Goal: Check status

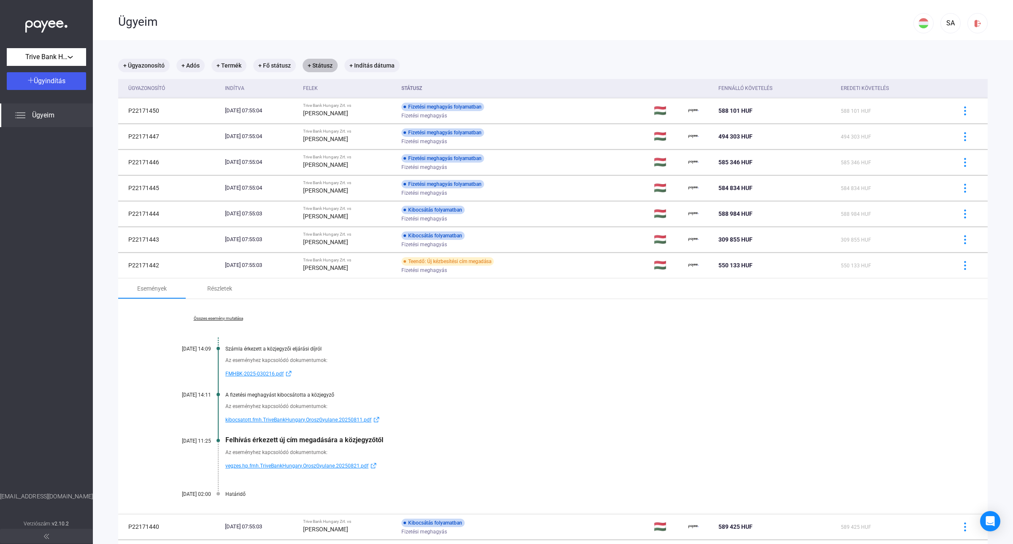
click at [322, 65] on mat-chip "+ Státusz" at bounding box center [320, 66] width 35 height 14
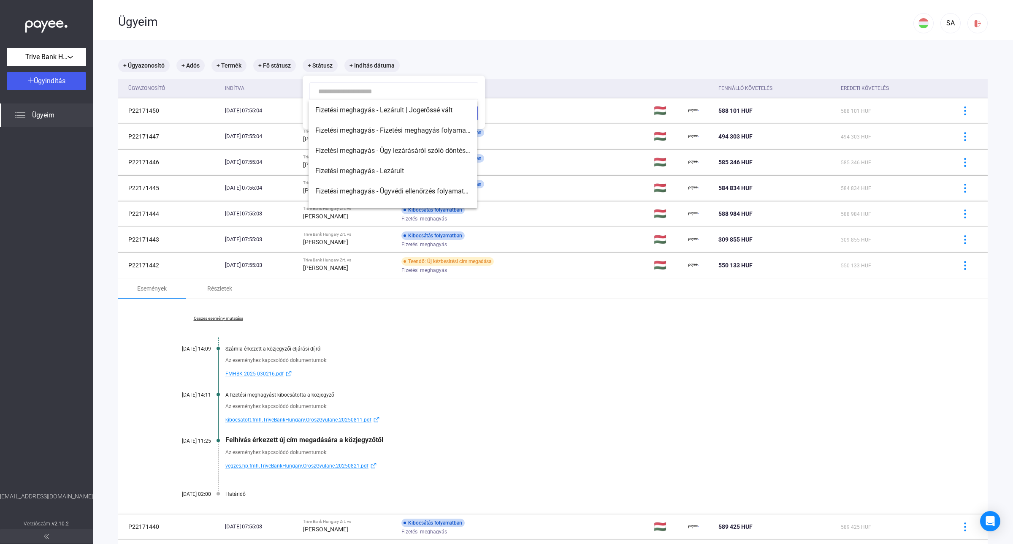
click at [462, 34] on div at bounding box center [506, 272] width 1013 height 544
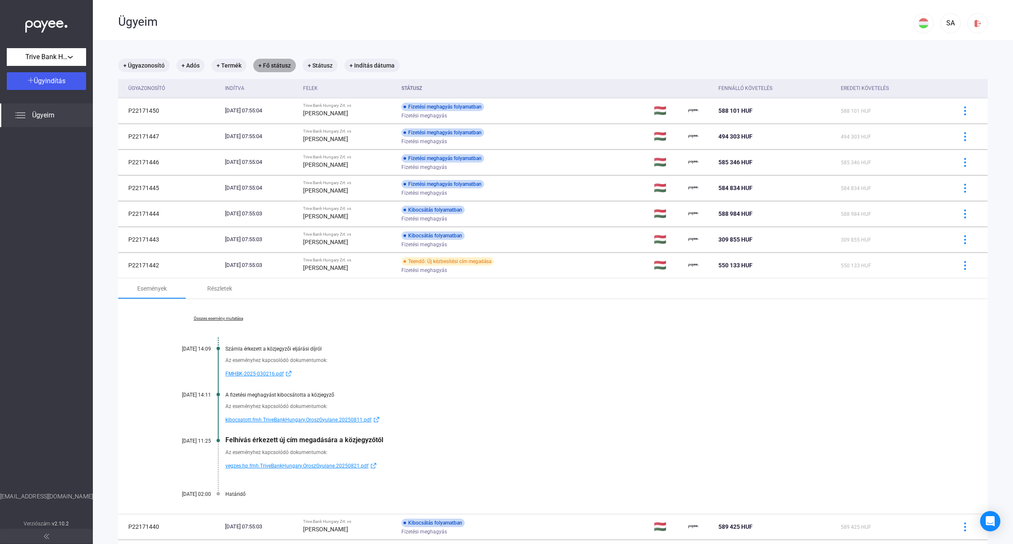
click at [275, 66] on mat-chip "+ Fő státusz" at bounding box center [274, 66] width 43 height 14
click at [296, 89] on span "Válassz..." at bounding box center [283, 91] width 29 height 8
click at [292, 129] on span "Folyamatban" at bounding box center [283, 130] width 35 height 10
click at [295, 109] on div "Szűrés" at bounding box center [301, 113] width 79 height 10
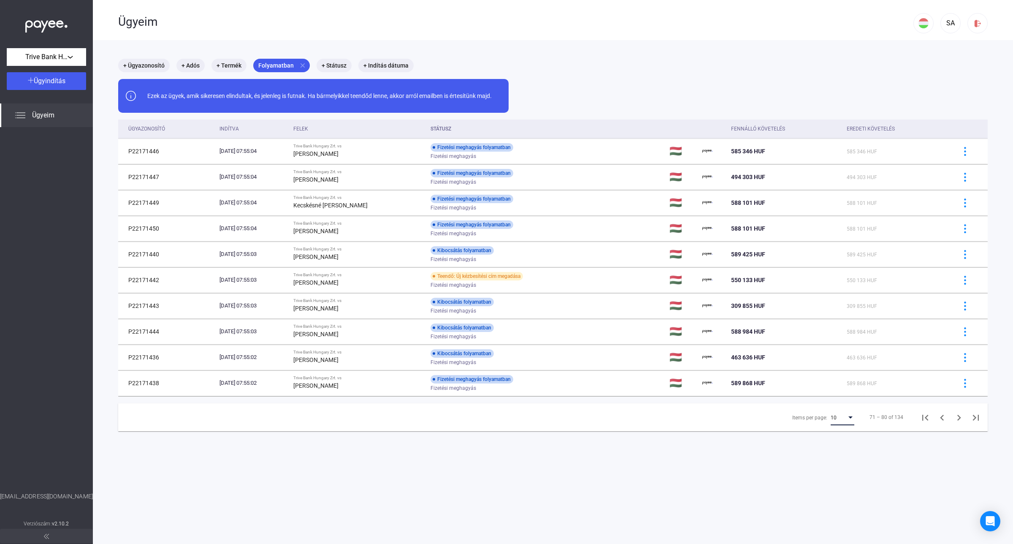
click at [831, 418] on div "10" at bounding box center [838, 417] width 16 height 10
click at [830, 439] on mat-option "25" at bounding box center [835, 433] width 37 height 15
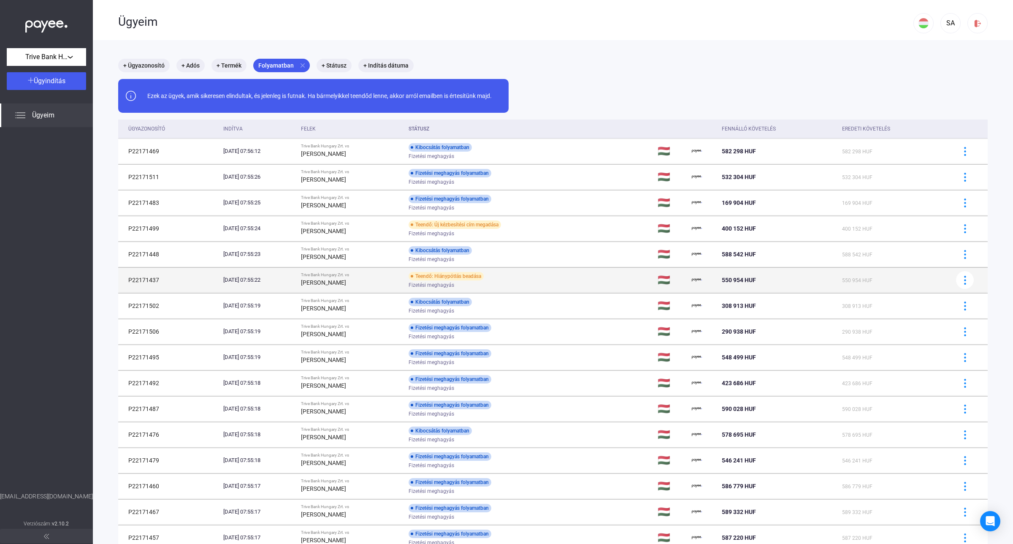
click at [381, 280] on div "[PERSON_NAME]" at bounding box center [351, 282] width 101 height 10
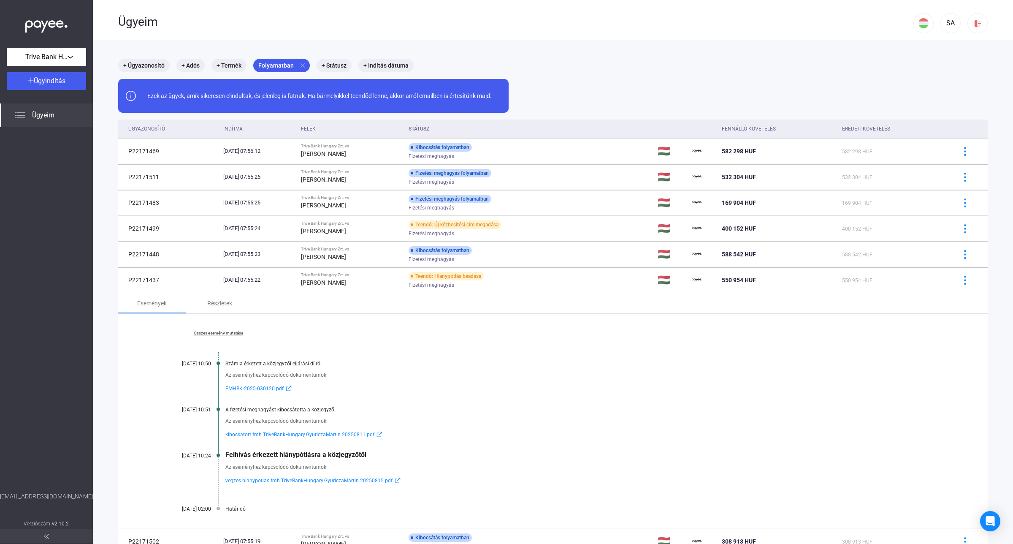
click at [310, 481] on span "vegzes.hianypotlas.fmh.TriveBankHungary.GyuriczaMartin.20250815.pdf" at bounding box center [308, 480] width 167 height 10
